Goal: Information Seeking & Learning: Learn about a topic

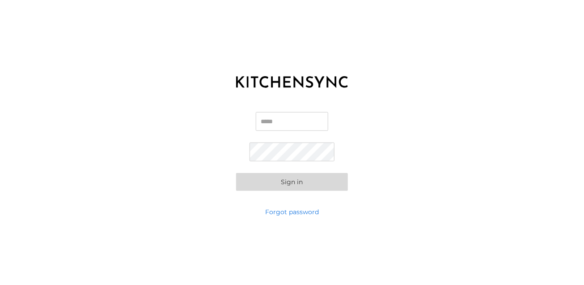
click at [256, 127] on input "Email" at bounding box center [292, 121] width 72 height 19
type input "**********"
click at [356, 123] on div "**********" at bounding box center [292, 151] width 584 height 112
click at [299, 181] on button "Sign in" at bounding box center [292, 182] width 112 height 18
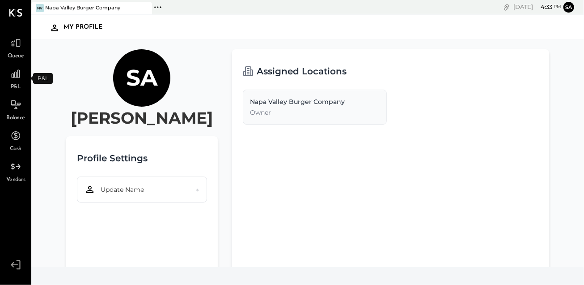
click at [18, 84] on span "P&L" at bounding box center [16, 87] width 10 height 8
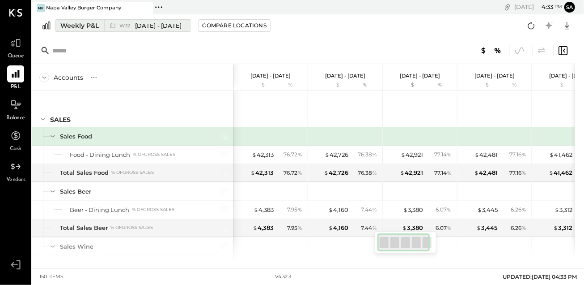
click at [138, 26] on span "[DATE] - [DATE]" at bounding box center [158, 25] width 47 height 8
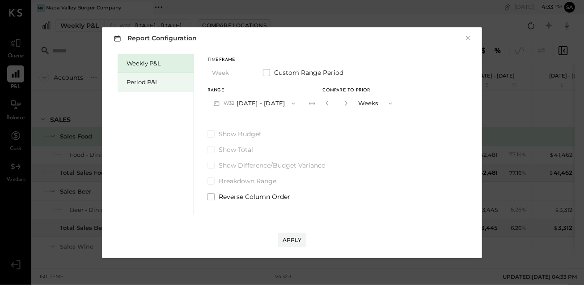
click at [153, 84] on div "Period P&L" at bounding box center [158, 82] width 63 height 8
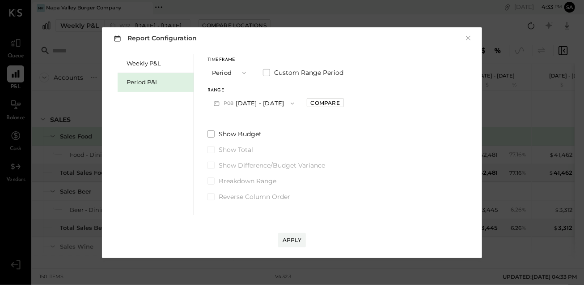
click at [289, 104] on icon "button" at bounding box center [292, 103] width 7 height 7
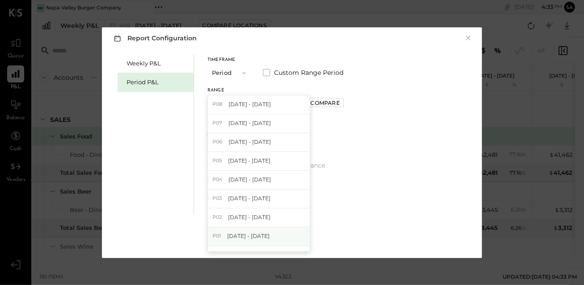
click at [270, 236] on span "[DATE] - [DATE]" at bounding box center [248, 236] width 42 height 8
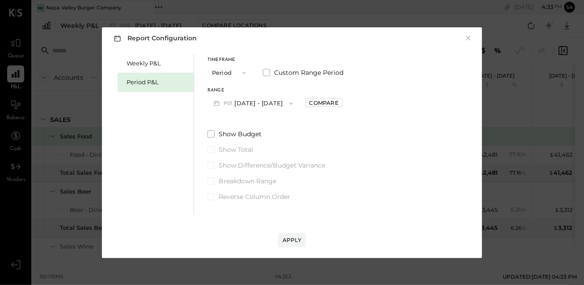
click at [295, 106] on icon "button" at bounding box center [291, 103] width 7 height 7
click at [241, 73] on icon "button" at bounding box center [244, 72] width 7 height 7
click at [225, 109] on div "YTD" at bounding box center [230, 105] width 44 height 16
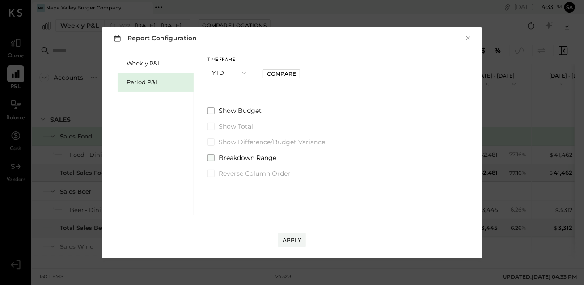
click at [259, 159] on span "Breakdown Range" at bounding box center [248, 157] width 58 height 9
click at [295, 234] on button "Apply" at bounding box center [292, 240] width 28 height 14
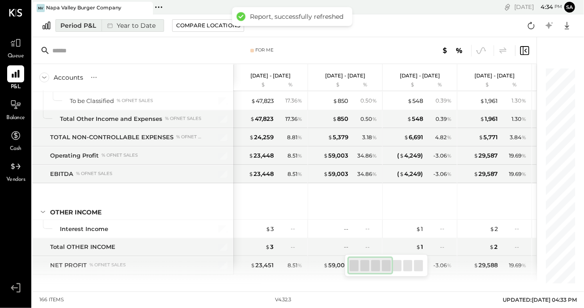
click at [133, 23] on div "Year to Date" at bounding box center [131, 26] width 58 height 12
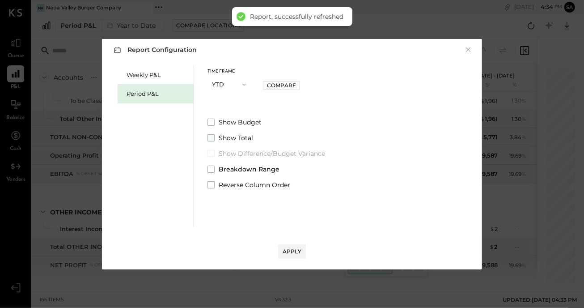
click at [208, 138] on span at bounding box center [211, 137] width 7 height 7
click at [295, 253] on div "Apply" at bounding box center [292, 251] width 19 height 8
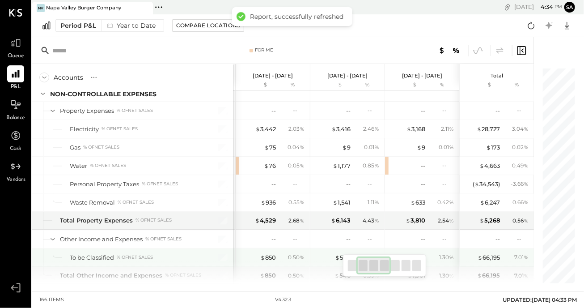
click at [358, 253] on div "0.39 %" at bounding box center [367, 257] width 29 height 8
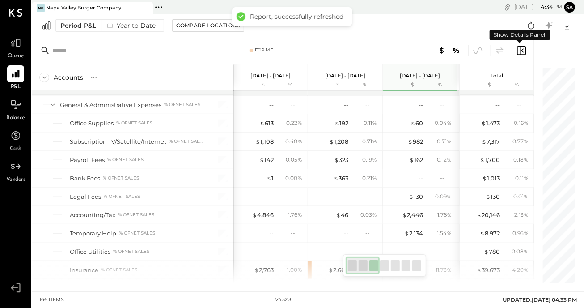
click at [521, 51] on icon at bounding box center [521, 50] width 9 height 9
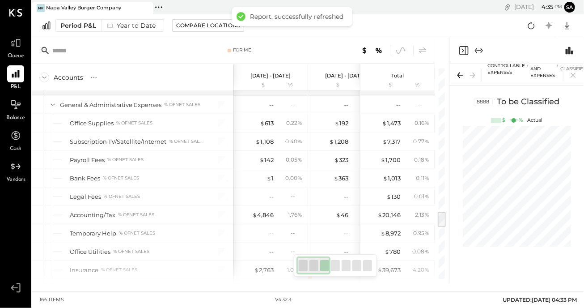
click at [466, 47] on icon "Close panel" at bounding box center [464, 50] width 11 height 11
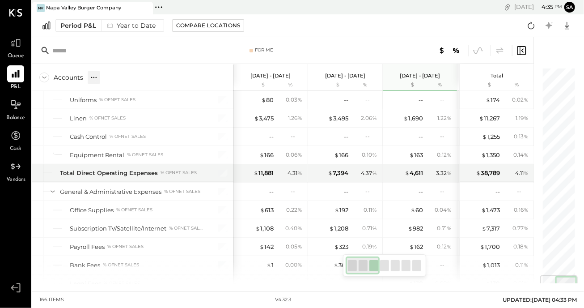
click at [94, 75] on icon at bounding box center [93, 77] width 9 height 9
click at [124, 76] on icon at bounding box center [123, 77] width 9 height 9
click at [45, 75] on icon at bounding box center [44, 77] width 10 height 10
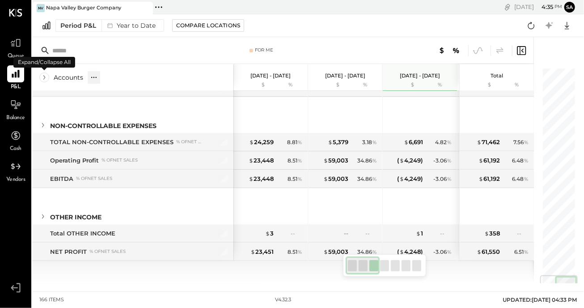
scroll to position [374, 0]
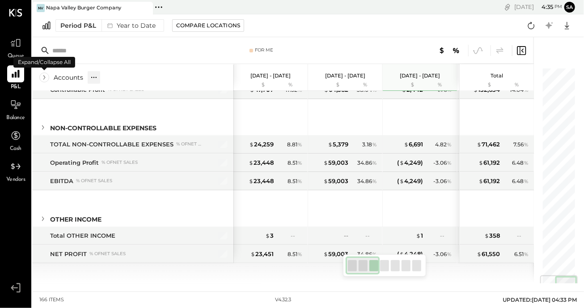
click at [45, 75] on icon at bounding box center [44, 77] width 10 height 10
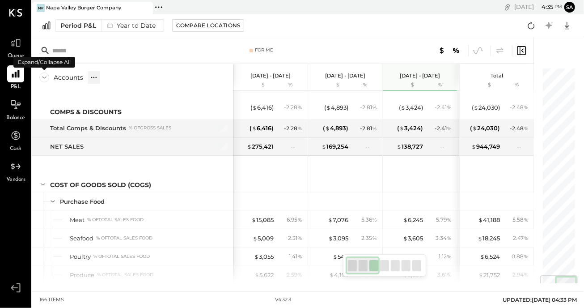
scroll to position [1758, 0]
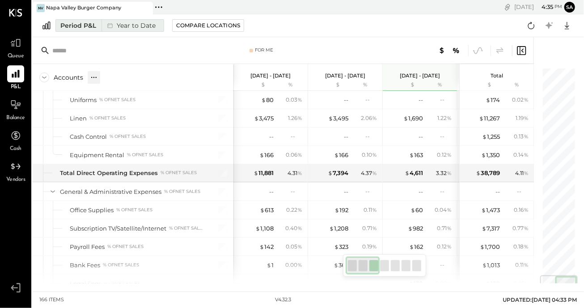
click at [138, 28] on div "Year to Date" at bounding box center [131, 26] width 58 height 12
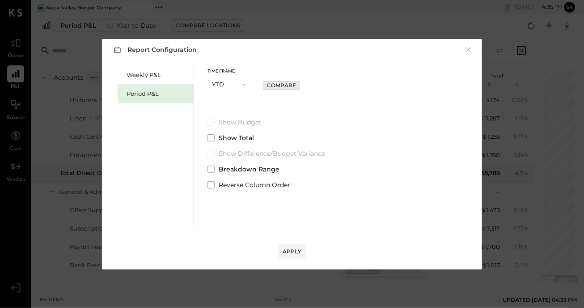
click at [281, 89] on button "Compare" at bounding box center [281, 85] width 37 height 9
click at [276, 87] on button "button" at bounding box center [278, 84] width 7 height 10
click at [282, 86] on input "*" at bounding box center [288, 84] width 12 height 15
click at [298, 84] on icon "button" at bounding box center [296, 83] width 5 height 5
type input "*"
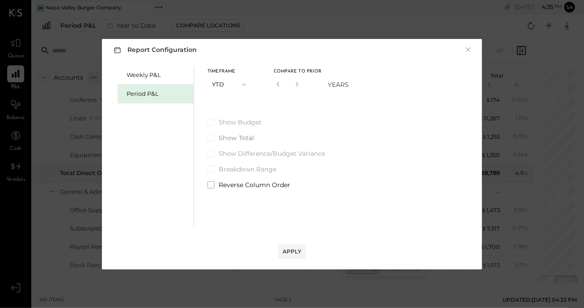
click at [242, 82] on icon "button" at bounding box center [244, 84] width 7 height 7
click at [223, 134] on span "Year" at bounding box center [221, 132] width 12 height 6
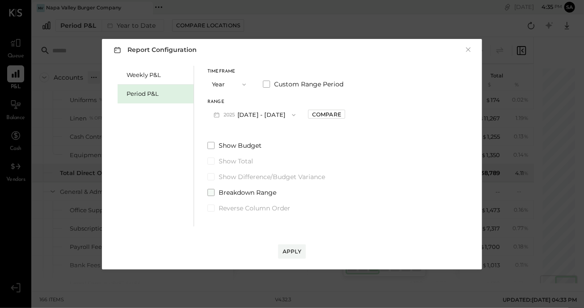
click at [212, 191] on span at bounding box center [211, 192] width 7 height 7
click at [212, 159] on span at bounding box center [211, 160] width 7 height 7
click at [213, 208] on span at bounding box center [211, 207] width 7 height 7
click at [217, 208] on label "Reverse Column Order" at bounding box center [277, 208] width 138 height 9
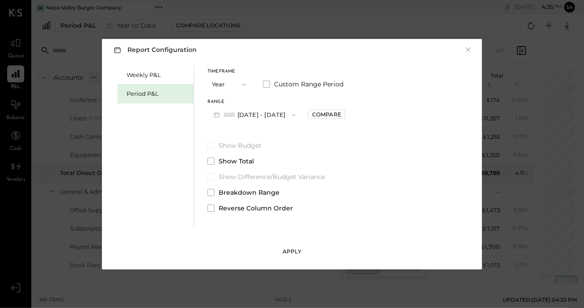
click at [299, 255] on button "Apply" at bounding box center [292, 251] width 28 height 14
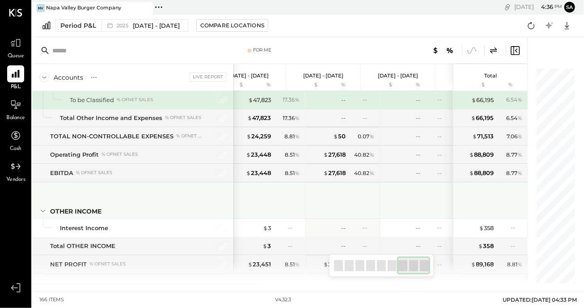
scroll to position [0, 451]
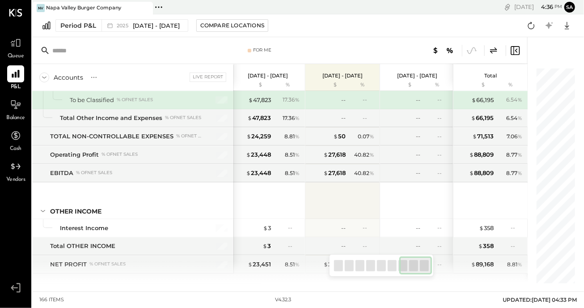
click at [497, 268] on div "SALES Sales Food Food - Dining Lunch % of GROSS SALES Total Sales Food % of GRO…" at bounding box center [280, 187] width 496 height 192
click at [569, 25] on icon at bounding box center [567, 26] width 12 height 12
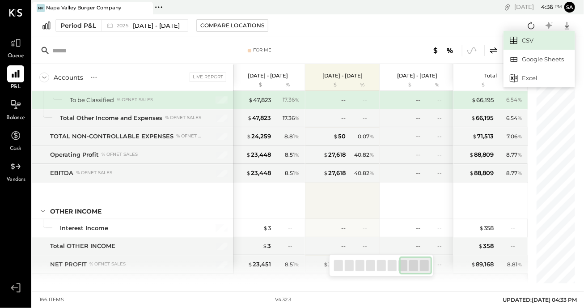
click at [517, 40] on icon at bounding box center [513, 40] width 7 height 7
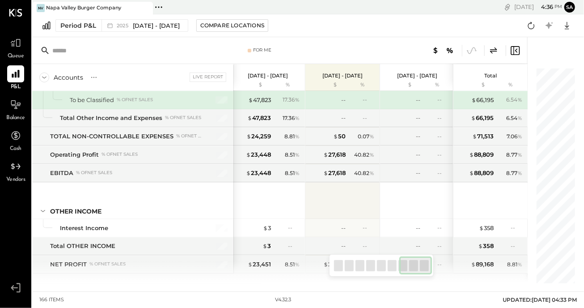
click at [578, 284] on div at bounding box center [578, 301] width 0 height 0
